Goal: Task Accomplishment & Management: Manage account settings

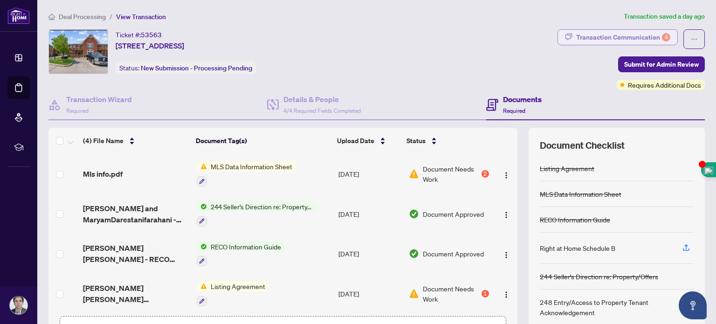
click at [620, 39] on div "Transaction Communication 4" at bounding box center [623, 37] width 94 height 15
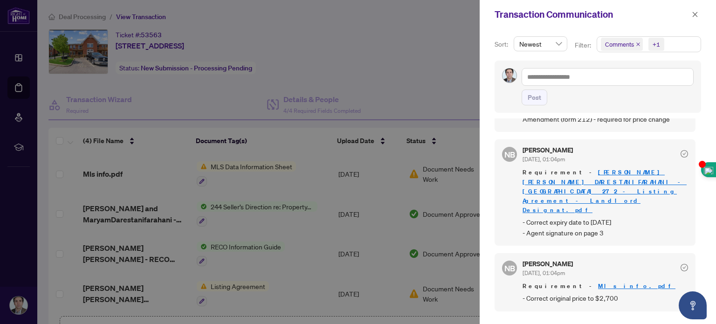
scroll to position [54, 0]
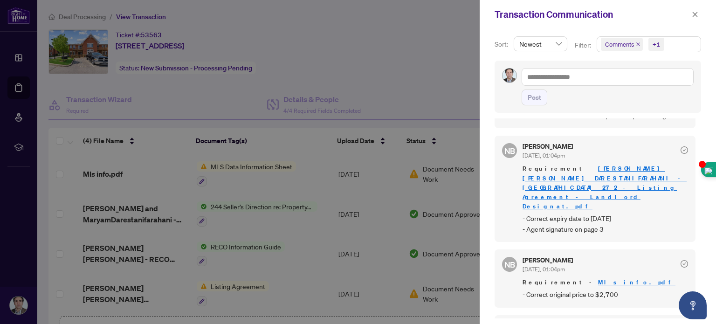
click at [450, 54] on div at bounding box center [358, 162] width 716 height 324
click at [447, 51] on div at bounding box center [358, 162] width 716 height 324
click at [694, 14] on icon "close" at bounding box center [695, 14] width 7 height 7
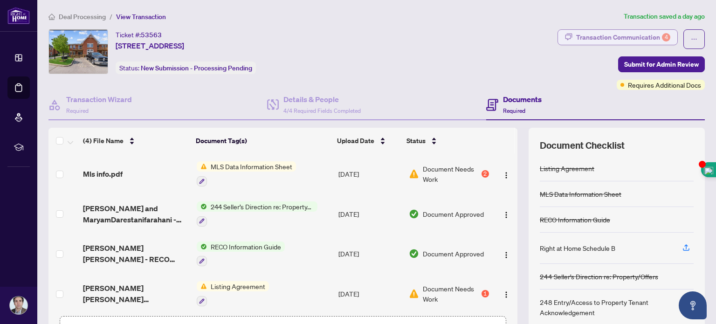
click at [634, 33] on div "Transaction Communication 4" at bounding box center [623, 37] width 94 height 15
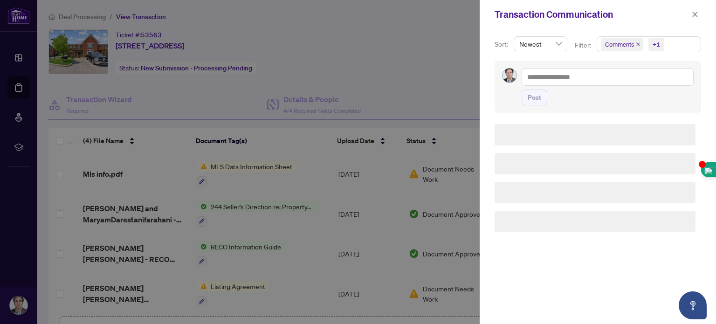
scroll to position [0, 0]
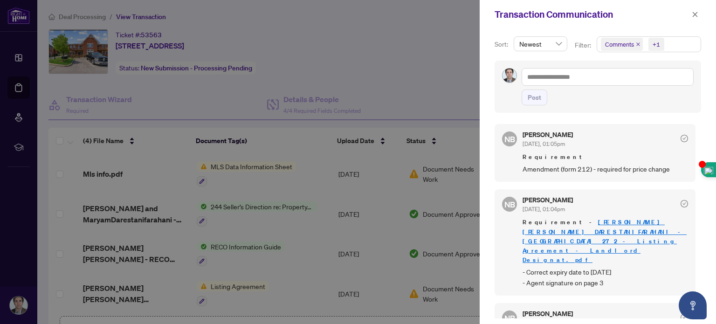
drag, startPoint x: 699, startPoint y: 136, endPoint x: 699, endPoint y: 122, distance: 14.4
click at [699, 122] on div "Sort: Newest Filter: Comments +1 Post NB Nicole Branch Sep/23/2025, 01:05pm Req…" at bounding box center [598, 176] width 236 height 295
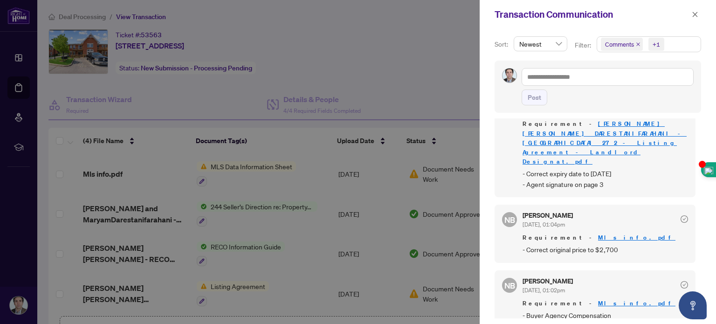
scroll to position [43, 0]
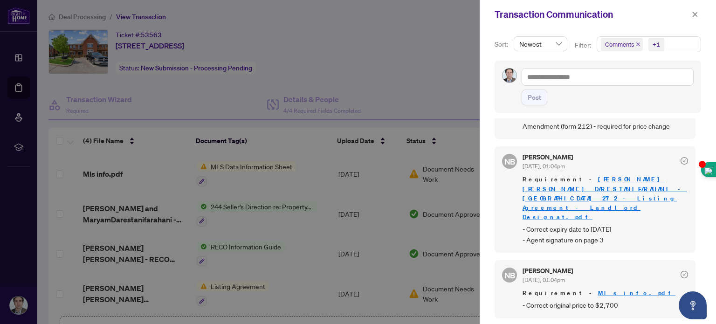
click at [571, 175] on link "[PERSON_NAME] [PERSON_NAME] DARESTANIFARAHANI - [GEOGRAPHIC_DATA] 272 - Listing…" at bounding box center [605, 197] width 164 height 45
click at [694, 13] on icon "close" at bounding box center [695, 14] width 5 height 5
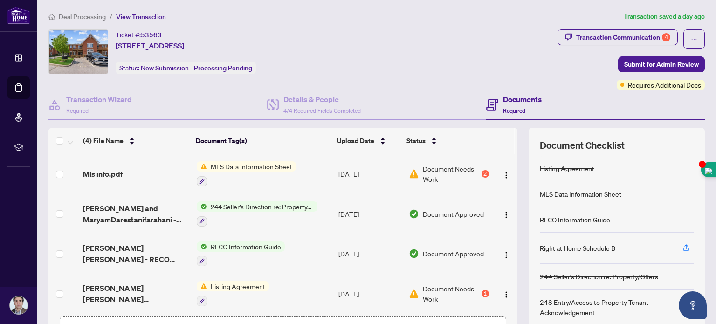
click at [423, 168] on span "Document Needs Work" at bounding box center [451, 174] width 57 height 21
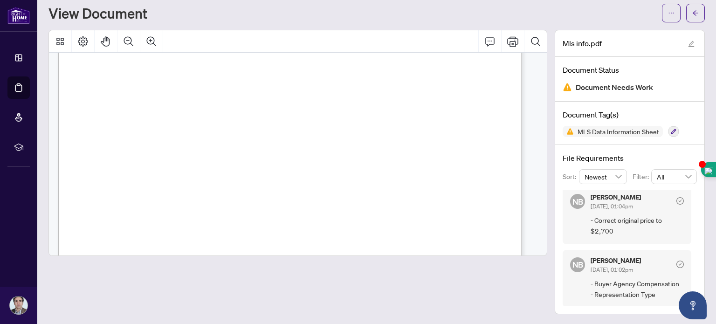
scroll to position [3, 0]
click at [692, 19] on span "button" at bounding box center [695, 13] width 7 height 15
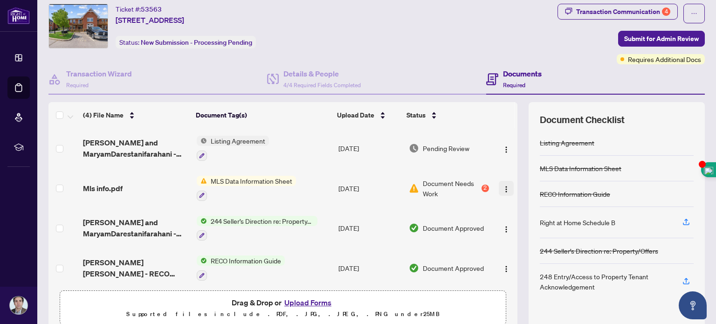
click at [502, 186] on img "button" at bounding box center [505, 189] width 7 height 7
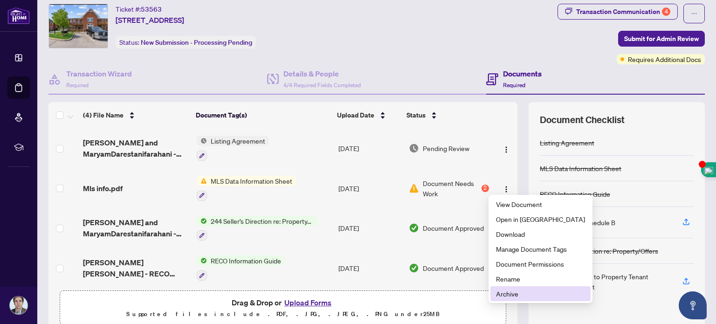
click at [510, 294] on span "Archive" at bounding box center [540, 294] width 89 height 10
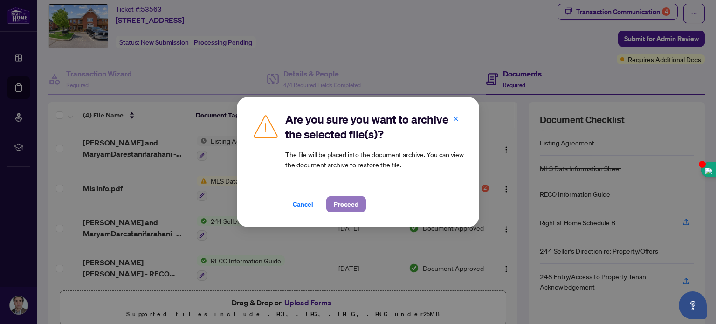
click at [339, 203] on span "Proceed" at bounding box center [346, 204] width 25 height 15
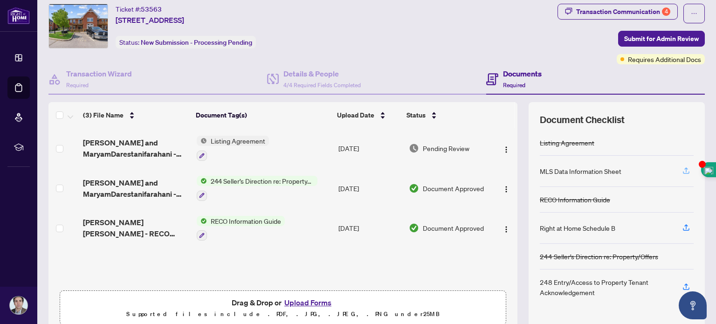
click at [682, 169] on icon "button" at bounding box center [686, 170] width 8 height 8
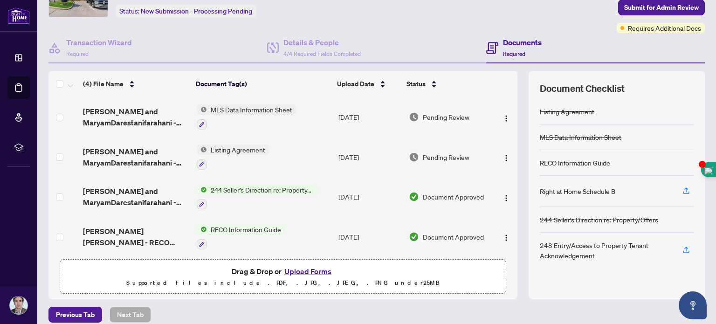
scroll to position [65, 0]
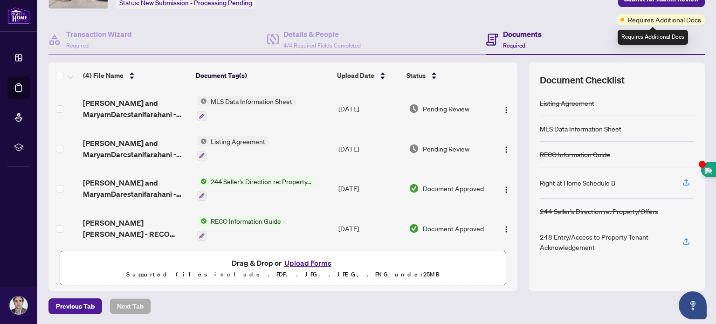
click at [635, 18] on span "Requires Additional Docs" at bounding box center [664, 19] width 73 height 10
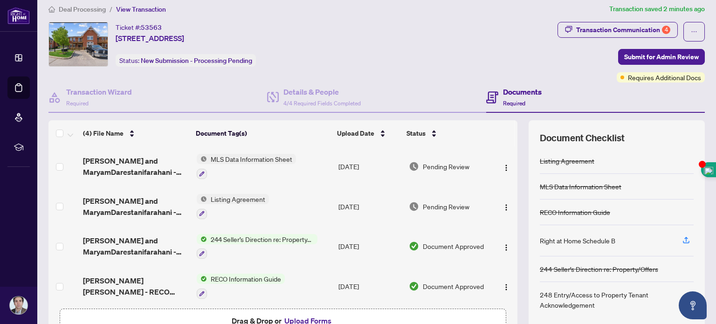
scroll to position [0, 0]
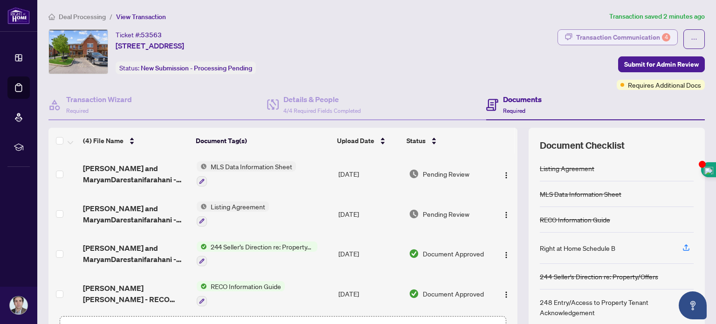
click at [626, 39] on div "Transaction Communication 4" at bounding box center [623, 37] width 94 height 15
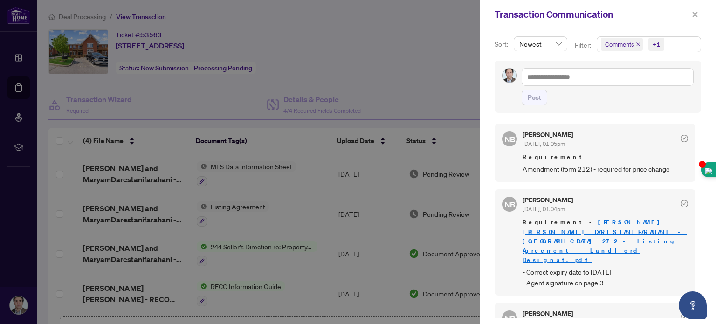
click at [693, 131] on div "NB Nicole Branch Sep/23/2025, 01:05pm Requirement Amendment (form 212) - requir…" at bounding box center [598, 218] width 206 height 200
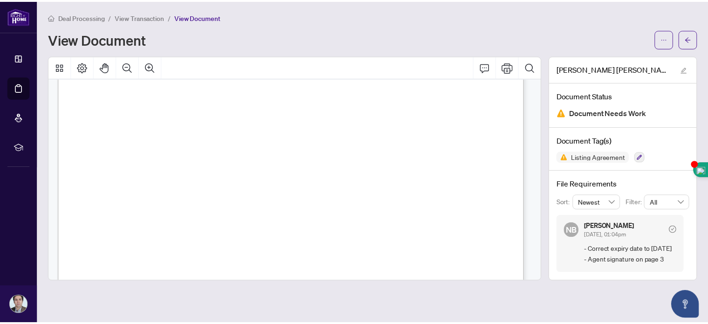
scroll to position [118, 0]
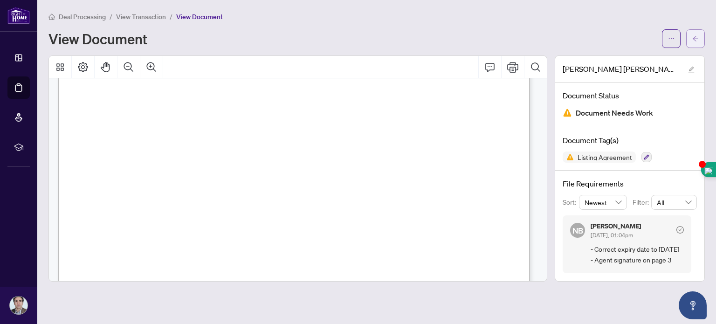
click at [690, 46] on button "button" at bounding box center [695, 38] width 19 height 19
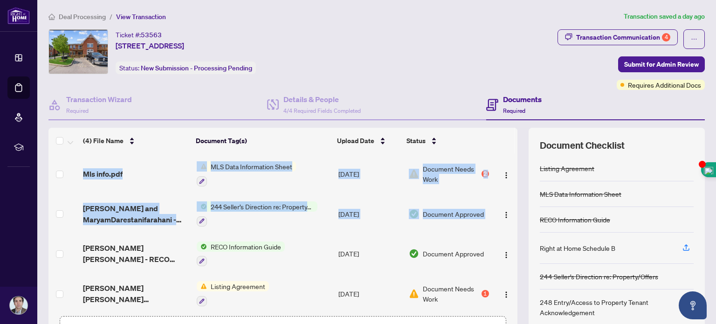
drag, startPoint x: 511, startPoint y: 184, endPoint x: 503, endPoint y: 193, distance: 12.2
click at [503, 193] on div "(4) File Name Document Tag(s) Upload Date Status Mls info.pdf MLS Data Informat…" at bounding box center [376, 242] width 656 height 228
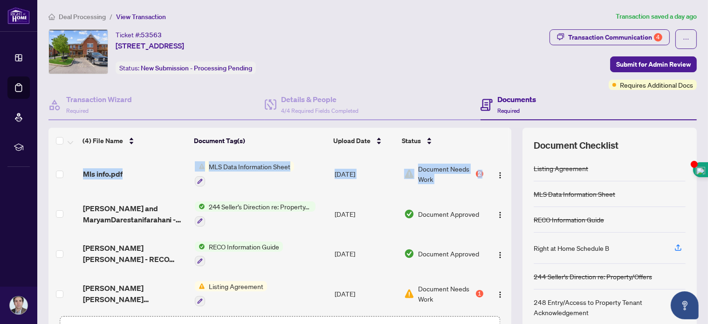
drag, startPoint x: 499, startPoint y: 179, endPoint x: 502, endPoint y: 219, distance: 40.2
click at [502, 219] on div "(4) File Name Document Tag(s) Upload Date Status Mls info.pdf MLS Data Informat…" at bounding box center [372, 242] width 648 height 228
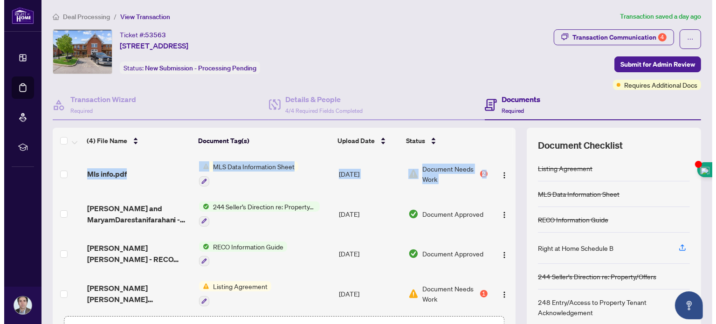
scroll to position [2, 0]
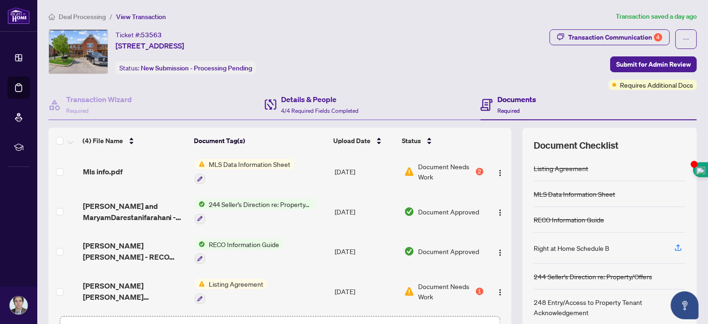
click at [429, 95] on div "Details & People 4/4 Required Fields Completed" at bounding box center [373, 105] width 216 height 30
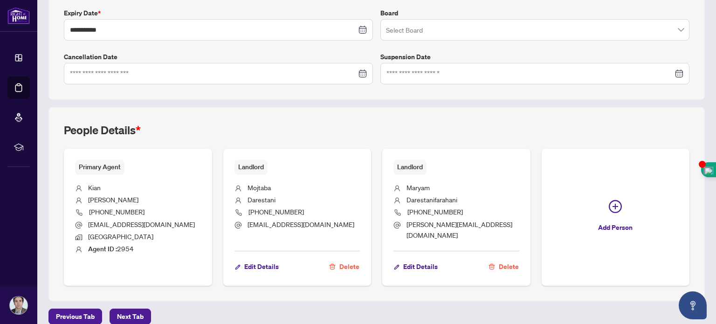
scroll to position [249, 0]
click at [74, 309] on span "Previous Tab" at bounding box center [75, 316] width 39 height 15
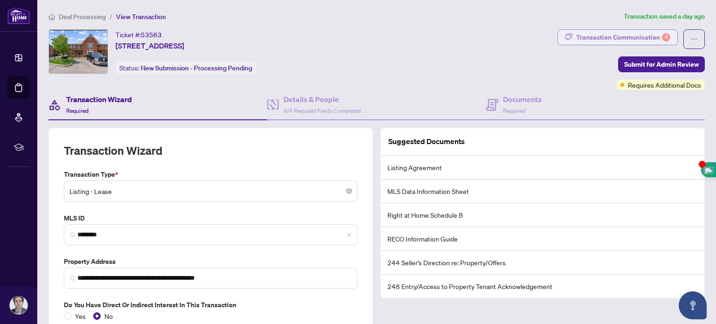
click at [618, 35] on div "Transaction Communication 4" at bounding box center [623, 37] width 94 height 15
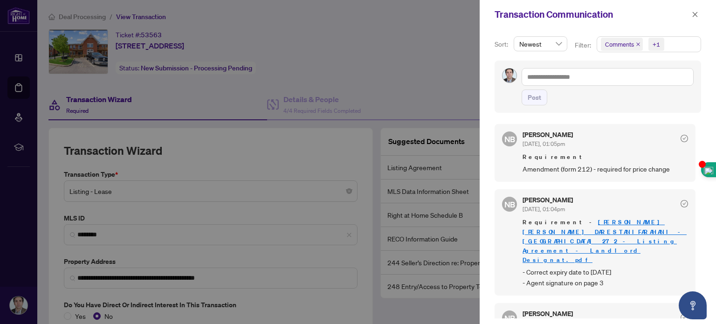
click at [578, 220] on link "[PERSON_NAME] [PERSON_NAME] DARESTANIFARAHANI - [GEOGRAPHIC_DATA] 272 - Listing…" at bounding box center [605, 240] width 164 height 45
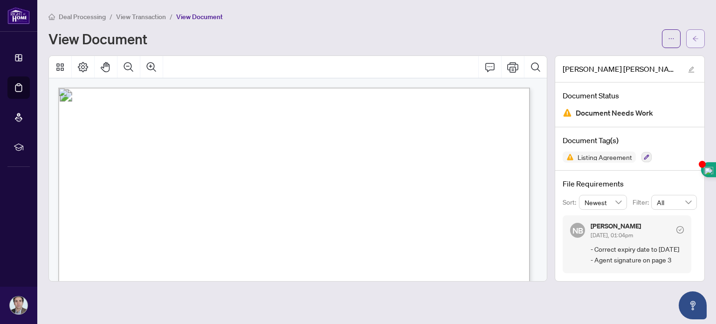
click at [699, 41] on button "button" at bounding box center [695, 38] width 19 height 19
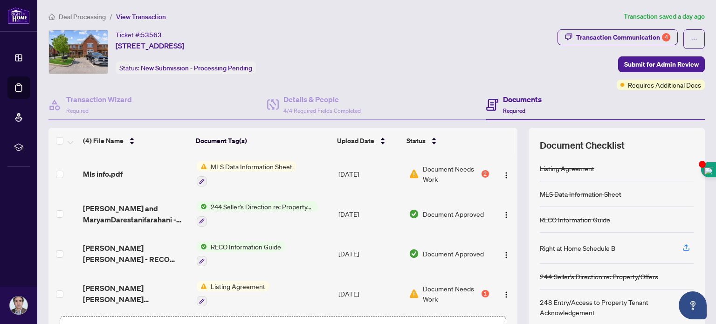
click at [441, 283] on span "Document Needs Work" at bounding box center [451, 293] width 57 height 21
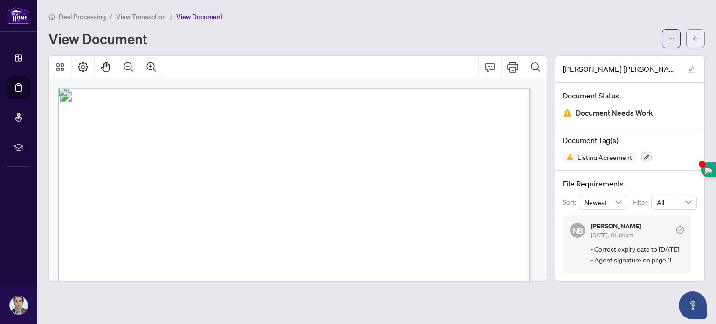
click at [692, 39] on icon "arrow-left" at bounding box center [695, 38] width 7 height 7
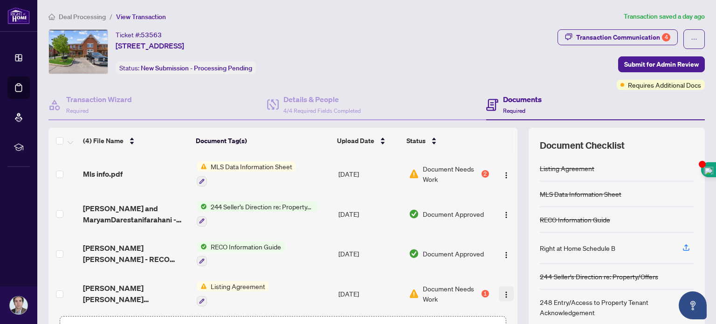
click at [502, 291] on img "button" at bounding box center [505, 294] width 7 height 7
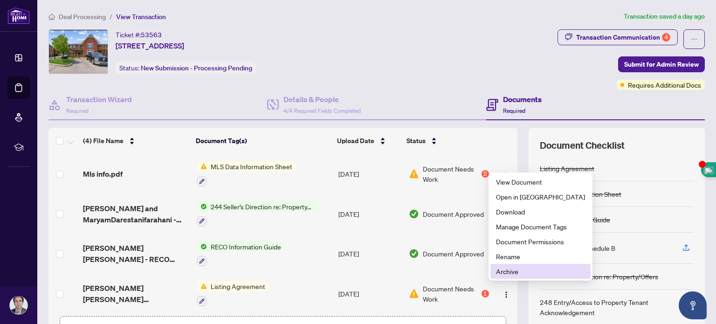
click at [507, 271] on span "Archive" at bounding box center [540, 271] width 89 height 10
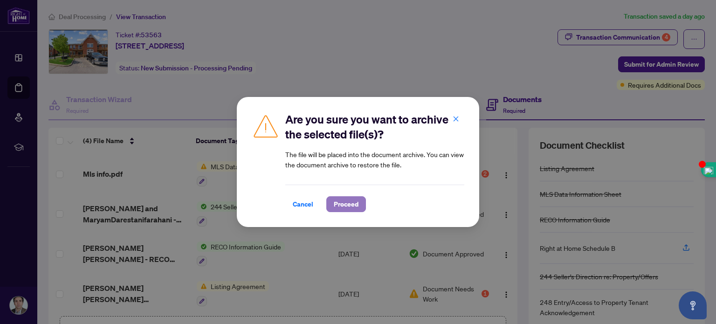
click at [343, 199] on span "Proceed" at bounding box center [346, 204] width 25 height 15
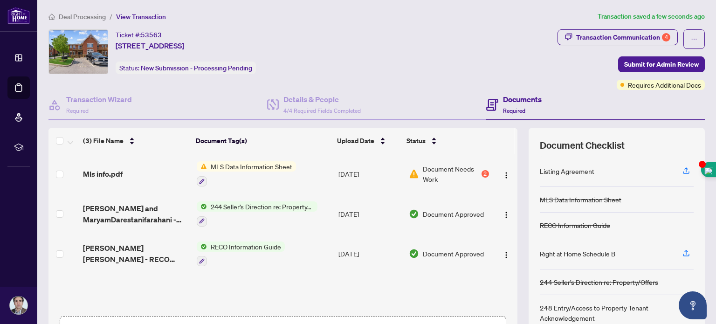
click at [566, 169] on div "Listing Agreement" at bounding box center [567, 171] width 55 height 10
click at [682, 169] on icon "button" at bounding box center [686, 170] width 8 height 8
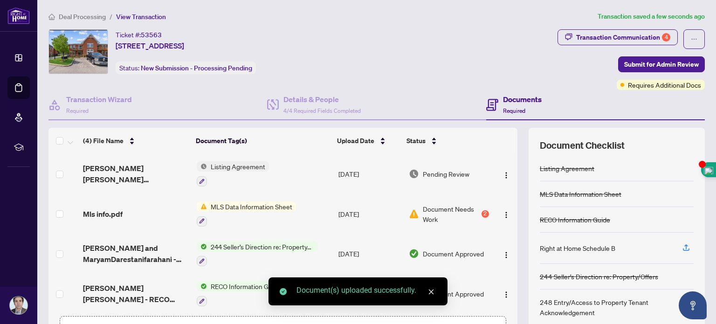
click at [231, 167] on span "Listing Agreement" at bounding box center [238, 166] width 62 height 10
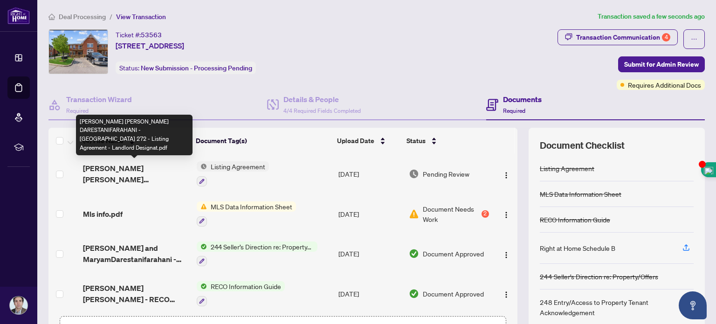
click at [102, 169] on span "[PERSON_NAME] [PERSON_NAME] DARESTANIFARAHANI - [GEOGRAPHIC_DATA] 272 - Listing…" at bounding box center [136, 174] width 106 height 22
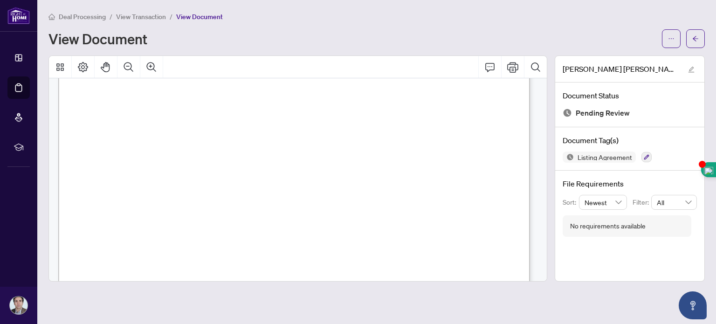
scroll to position [1405, 0]
click at [688, 33] on button "button" at bounding box center [695, 38] width 19 height 19
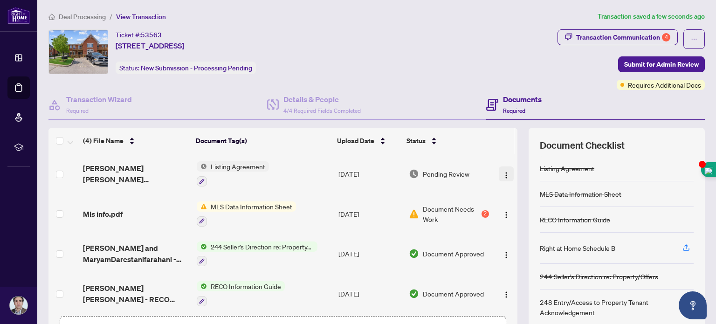
click at [502, 172] on img "button" at bounding box center [505, 175] width 7 height 7
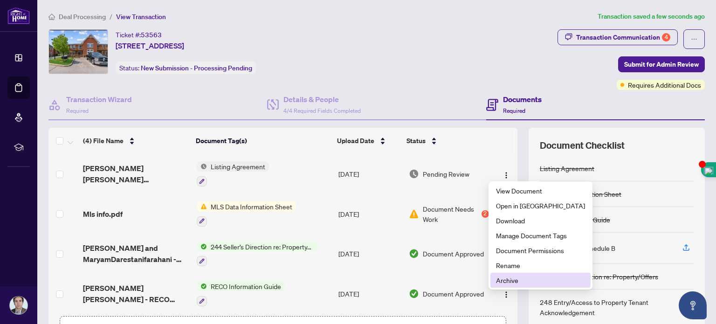
click at [508, 279] on span "Archive" at bounding box center [540, 280] width 89 height 10
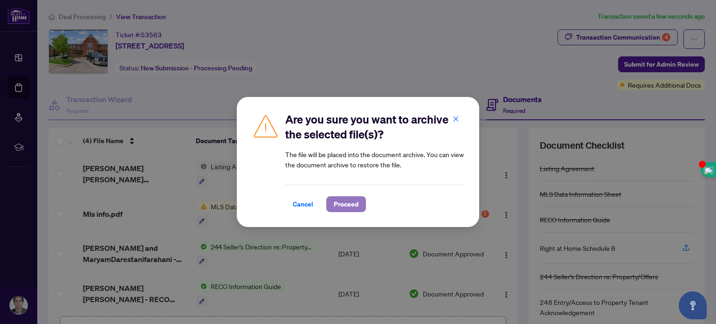
click at [345, 204] on span "Proceed" at bounding box center [346, 204] width 25 height 15
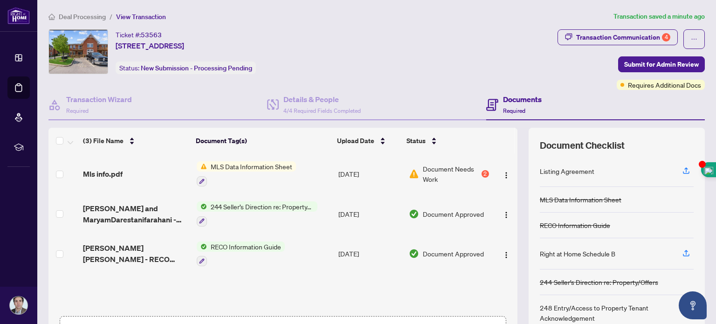
click at [573, 170] on div "Listing Agreement" at bounding box center [567, 171] width 55 height 10
click at [682, 169] on icon "button" at bounding box center [686, 170] width 8 height 8
click at [683, 172] on icon "button" at bounding box center [686, 172] width 7 height 2
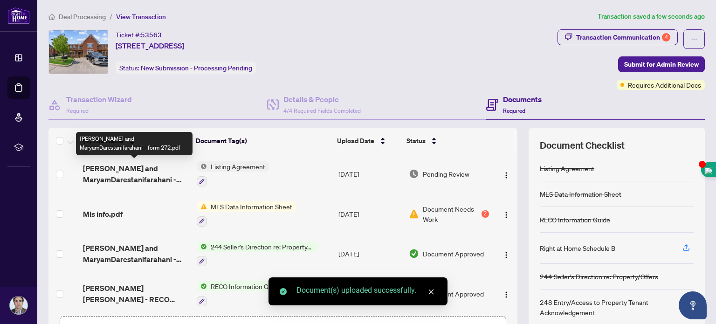
click at [130, 166] on span "Mojtaba Darestani and MaryamDarestanifarahani - form 272.pdf" at bounding box center [136, 174] width 106 height 22
